Goal: Transaction & Acquisition: Purchase product/service

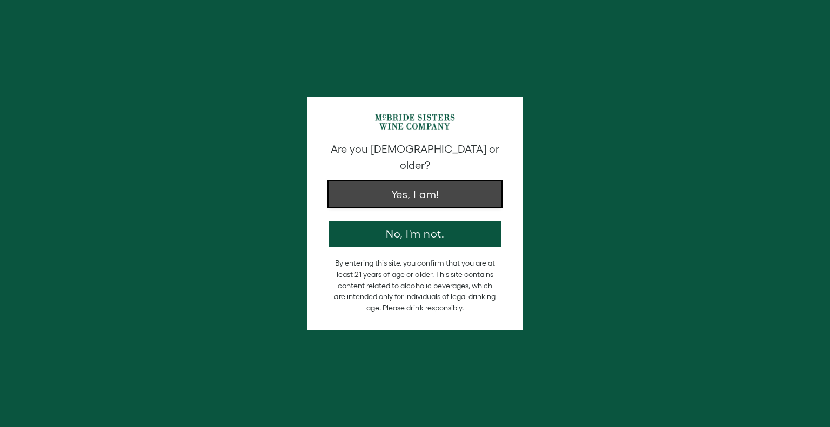
click at [422, 184] on button "Yes, I am!" at bounding box center [415, 195] width 173 height 26
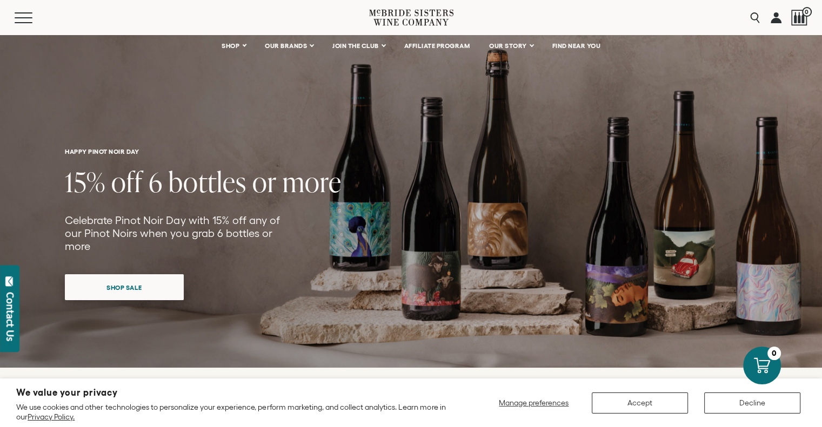
click at [133, 277] on span "Shop Sale" at bounding box center [124, 287] width 73 height 21
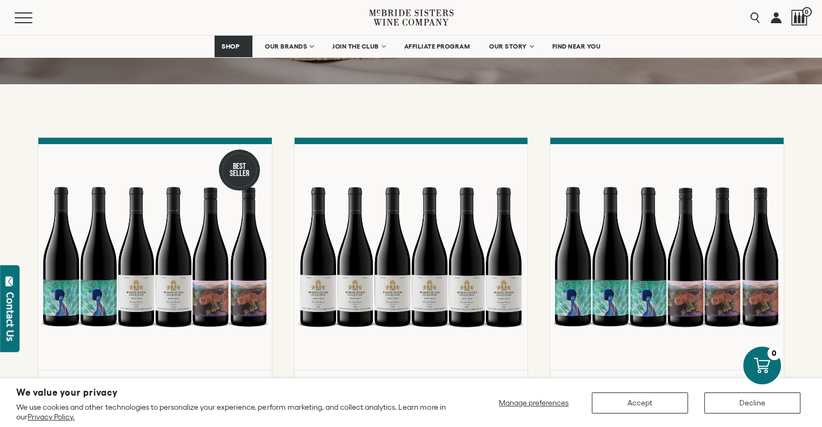
scroll to position [298, 0]
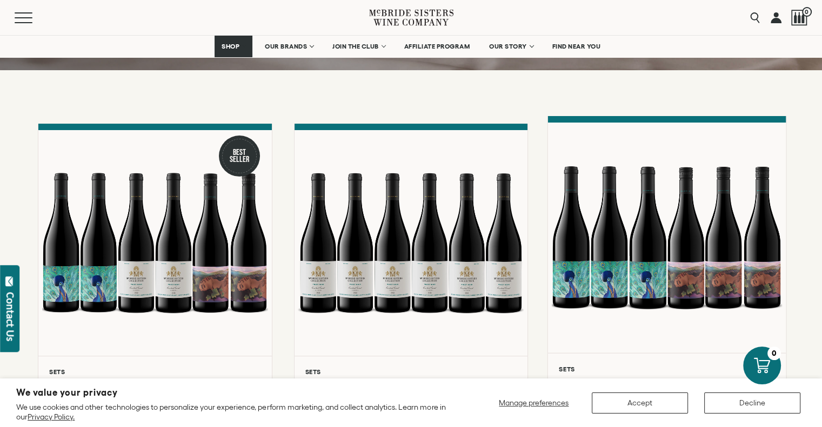
click at [692, 278] on div at bounding box center [667, 238] width 238 height 230
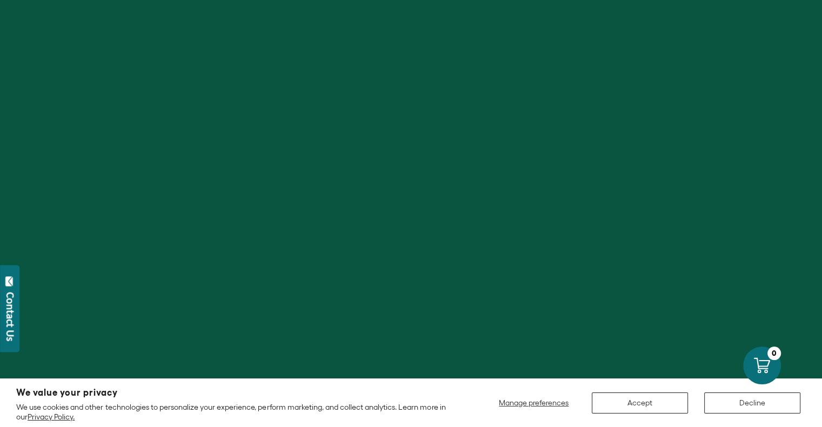
scroll to position [749, 0]
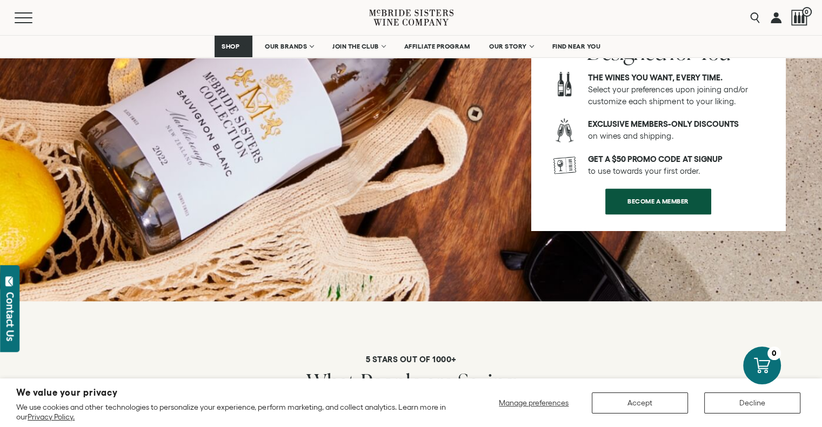
scroll to position [1896, 0]
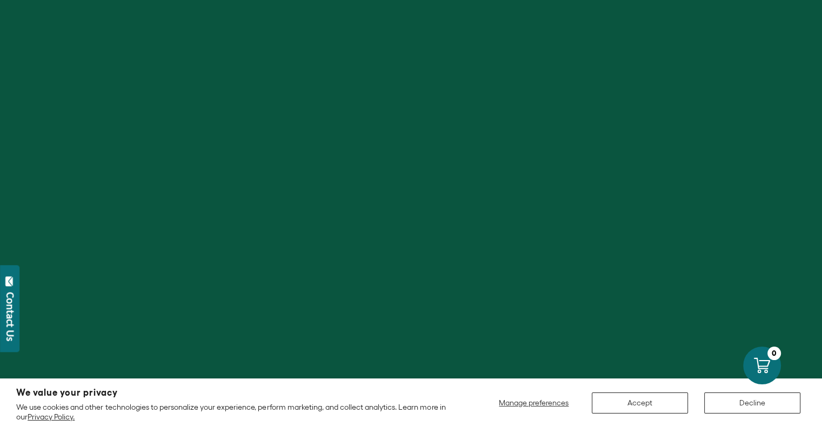
scroll to position [298, 0]
